Goal: Task Accomplishment & Management: Use online tool/utility

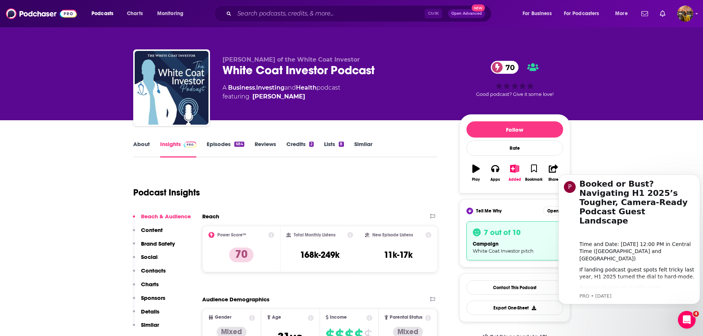
click at [225, 149] on link "Episodes 684" at bounding box center [225, 149] width 37 height 17
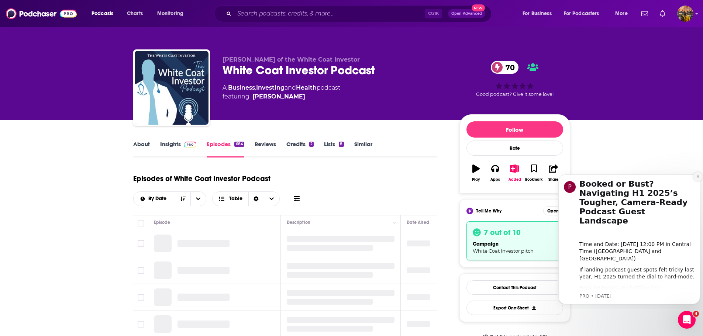
click at [696, 176] on icon "Dismiss notification" at bounding box center [698, 177] width 4 height 4
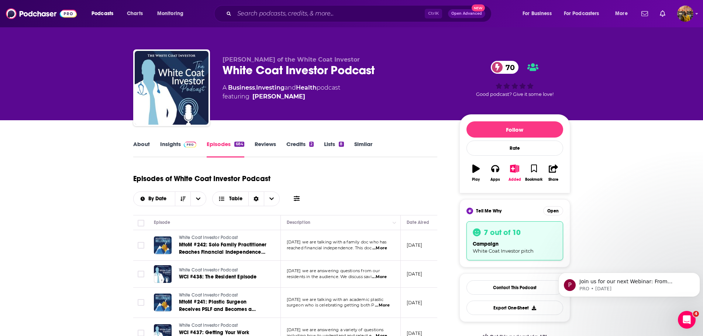
click at [299, 199] on icon at bounding box center [297, 198] width 6 height 5
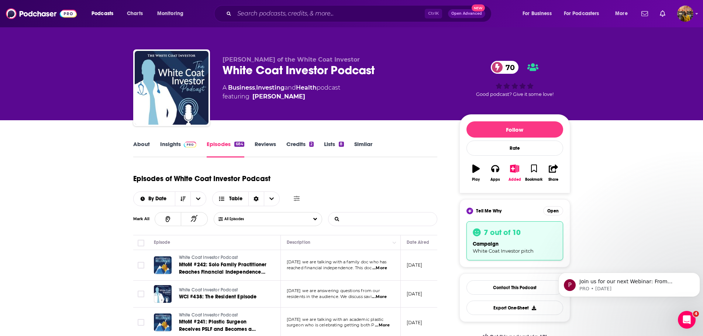
click at [363, 220] on input "List Search Input" at bounding box center [366, 219] width 77 height 13
type input "a"
paste input "Aledade"
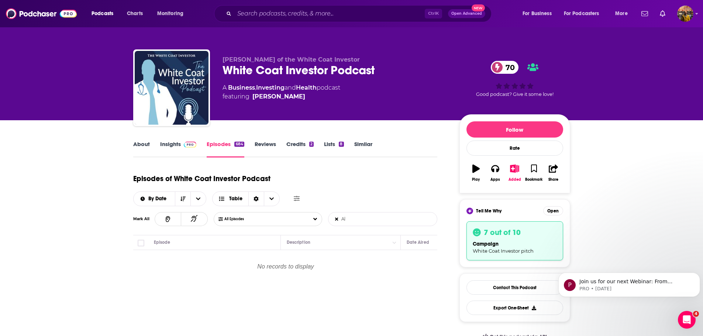
type input "A"
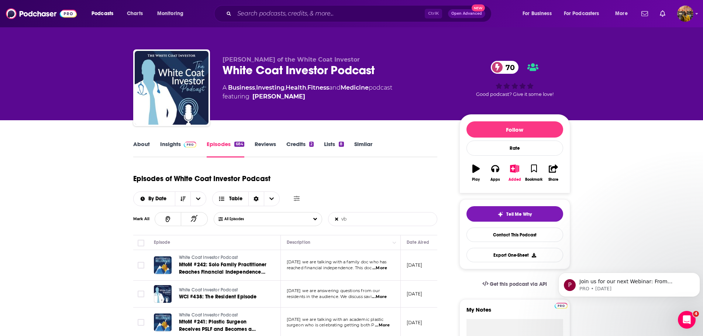
type input "v"
paste input "value-based care"
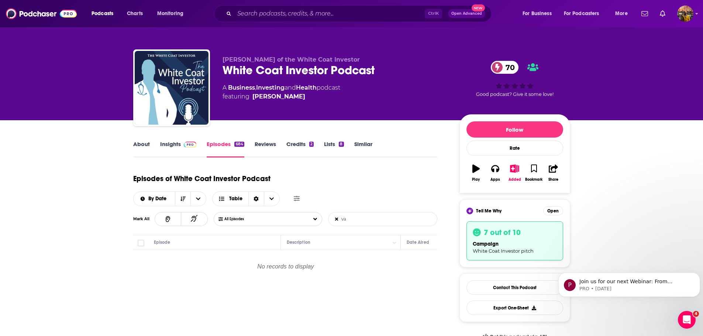
type input "v"
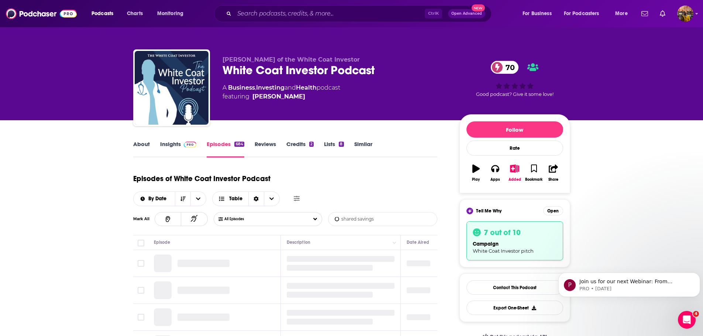
type input "shared savings"
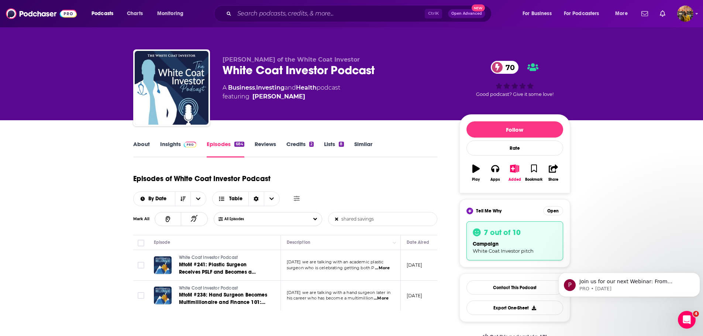
click at [360, 219] on input "shared savings" at bounding box center [366, 219] width 77 height 13
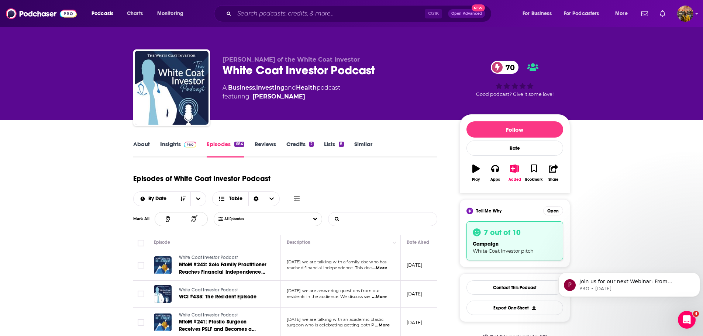
click at [385, 269] on span "...More" at bounding box center [379, 268] width 15 height 6
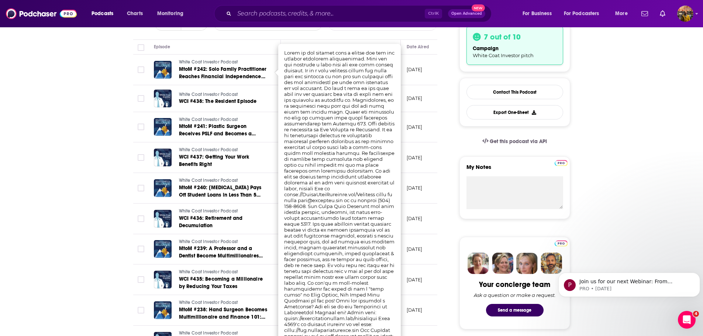
scroll to position [192, 0]
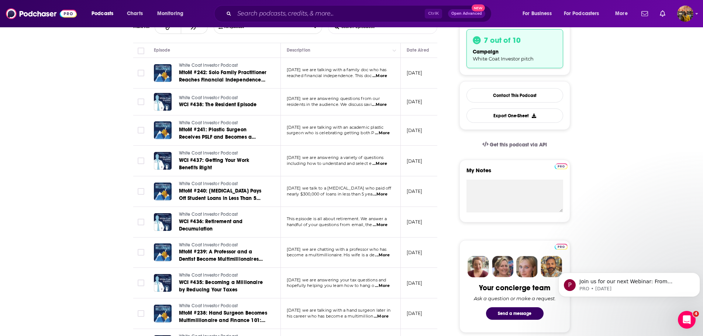
click at [381, 256] on span "...More" at bounding box center [382, 255] width 15 height 6
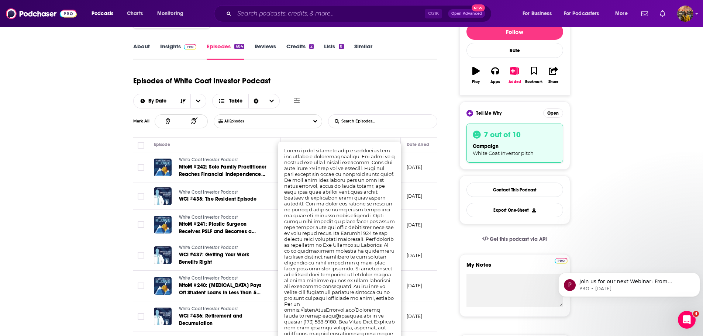
scroll to position [0, 0]
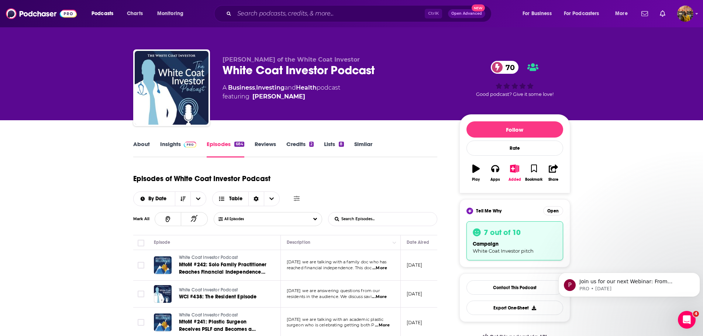
click at [138, 267] on input "Toggle select row" at bounding box center [141, 265] width 7 height 7
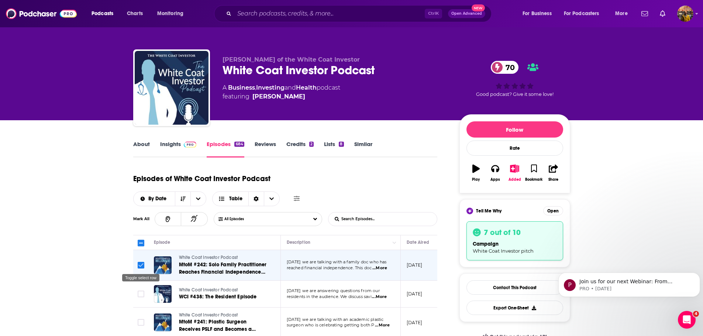
click at [138, 267] on input "Toggle select row" at bounding box center [141, 265] width 7 height 7
checkbox input "false"
